Goal: Transaction & Acquisition: Purchase product/service

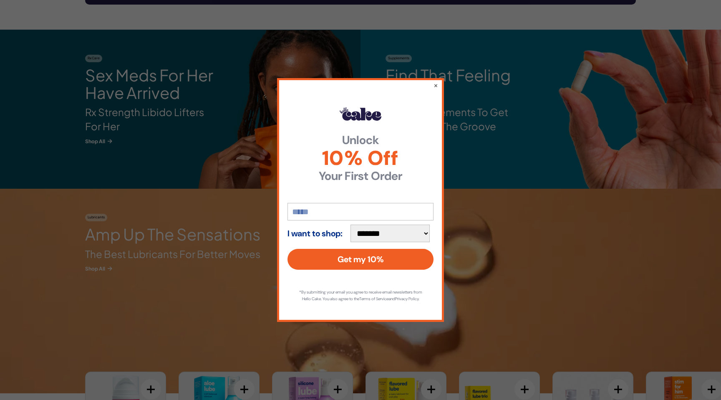
scroll to position [1064, 0]
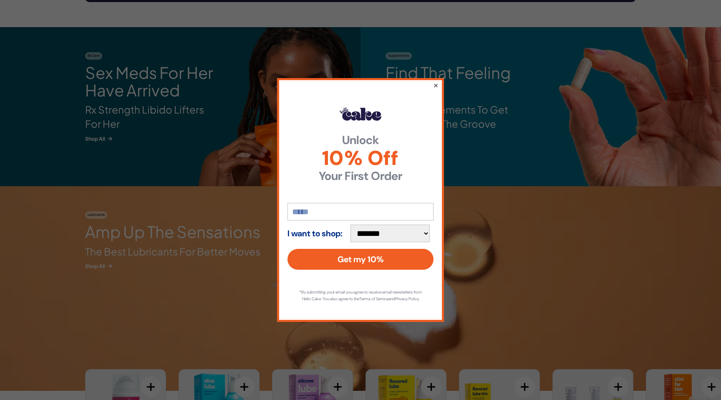
click at [436, 83] on button "×" at bounding box center [435, 85] width 5 height 10
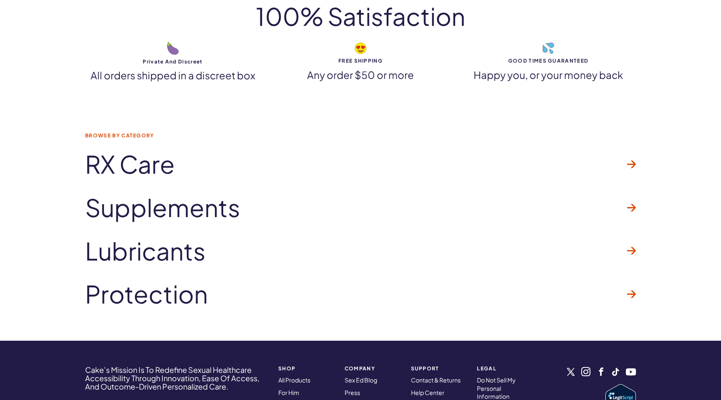
scroll to position [2397, 0]
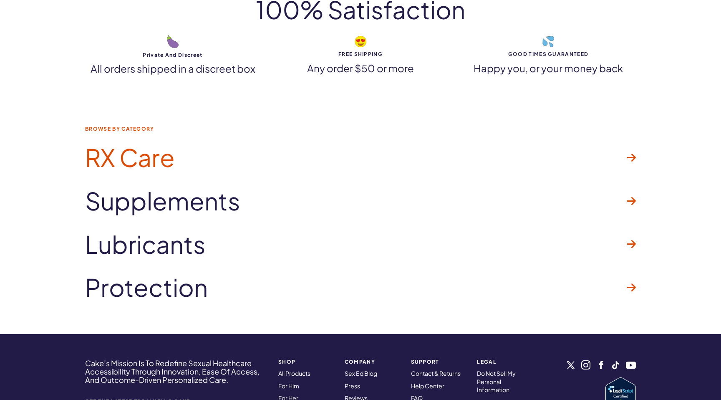
click at [214, 149] on link "RX Care" at bounding box center [360, 157] width 551 height 43
